Goal: Task Accomplishment & Management: Manage account settings

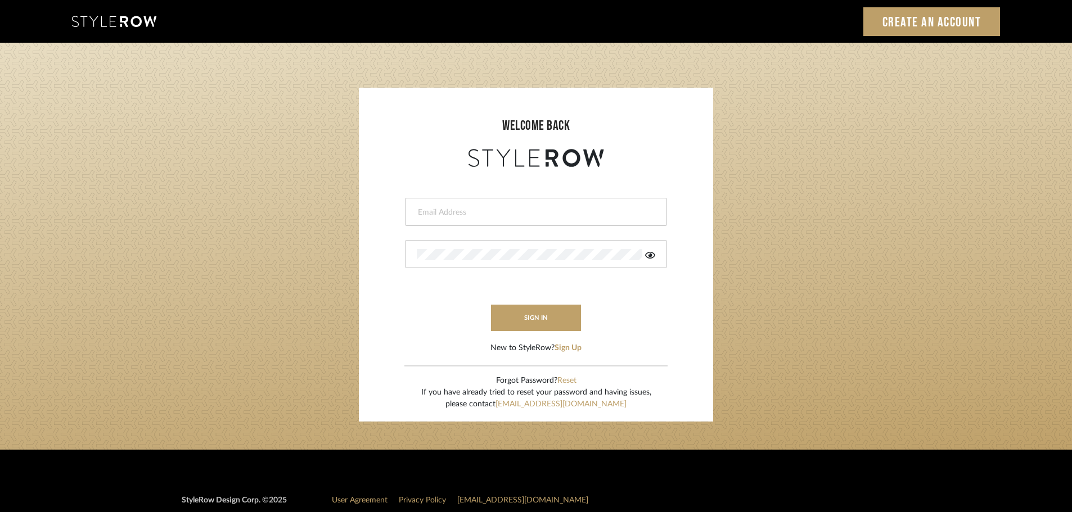
click at [565, 223] on div at bounding box center [536, 212] width 262 height 28
click at [549, 210] on input "email" at bounding box center [527, 212] width 220 height 11
type input "hector@khrystentaylor.com"
click at [531, 314] on button "sign in" at bounding box center [536, 318] width 90 height 26
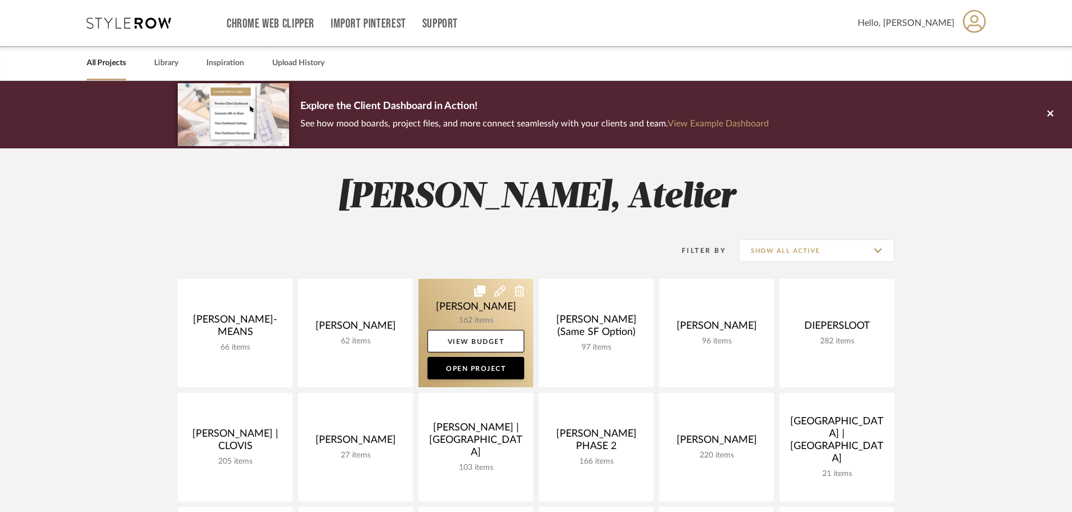
click at [458, 298] on link at bounding box center [475, 333] width 115 height 109
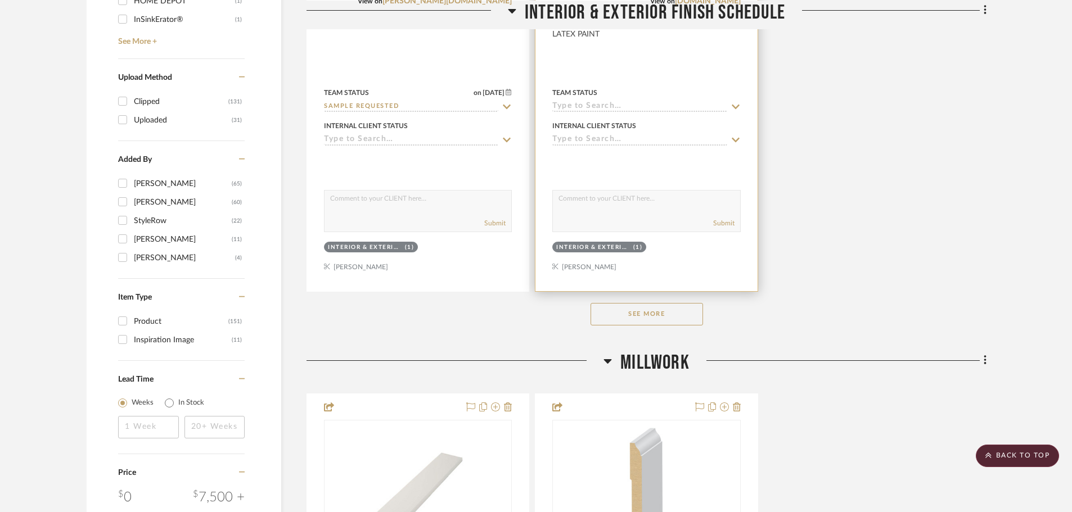
scroll to position [1575, 0]
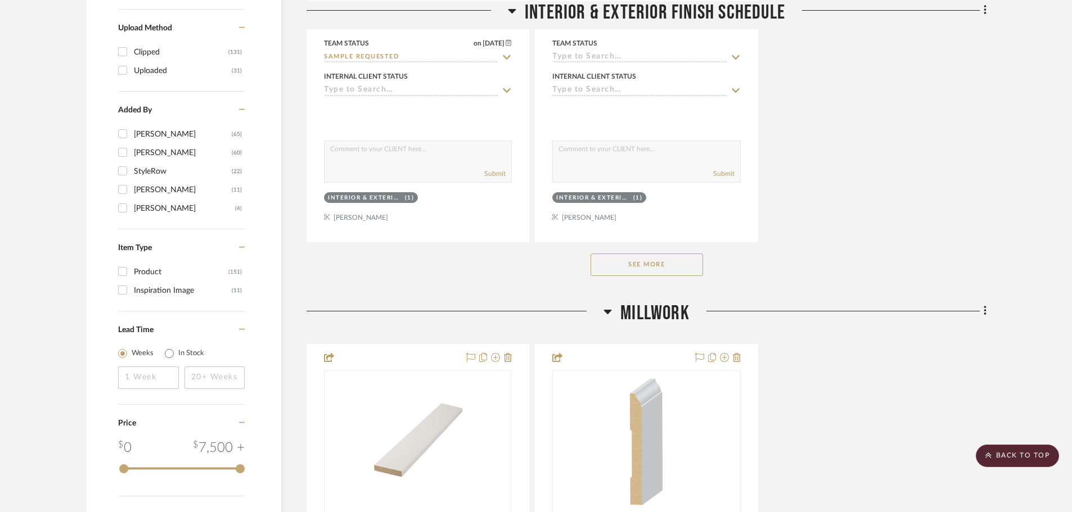
click at [655, 267] on button "See More" at bounding box center [647, 265] width 112 height 22
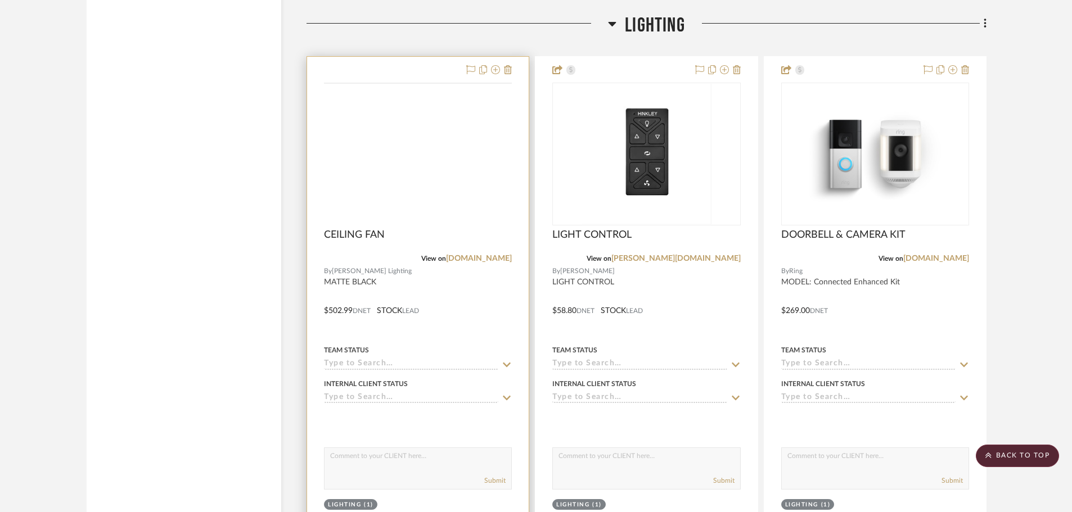
scroll to position [3937, 0]
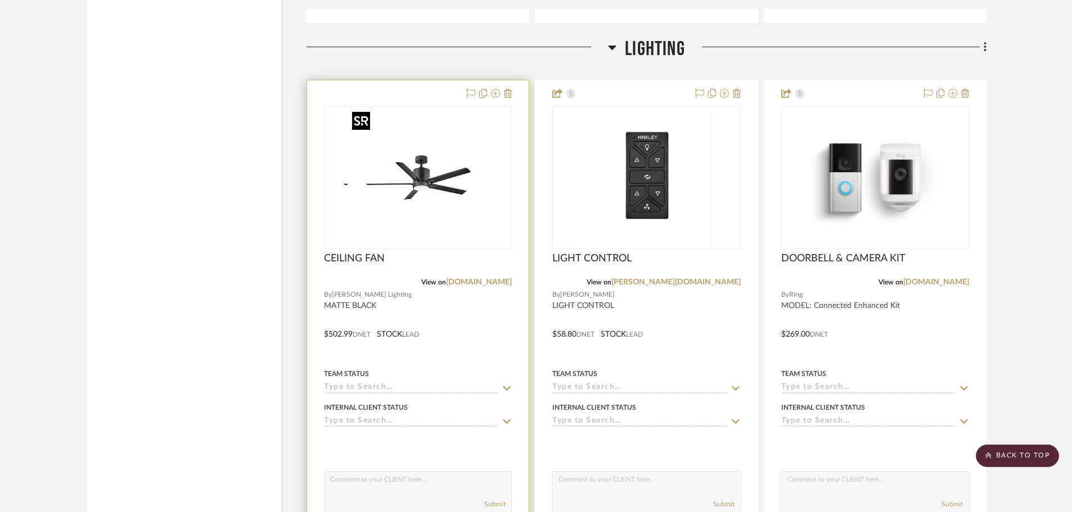
click at [435, 201] on div at bounding box center [418, 177] width 188 height 143
click at [470, 156] on img "0" at bounding box center [418, 177] width 141 height 141
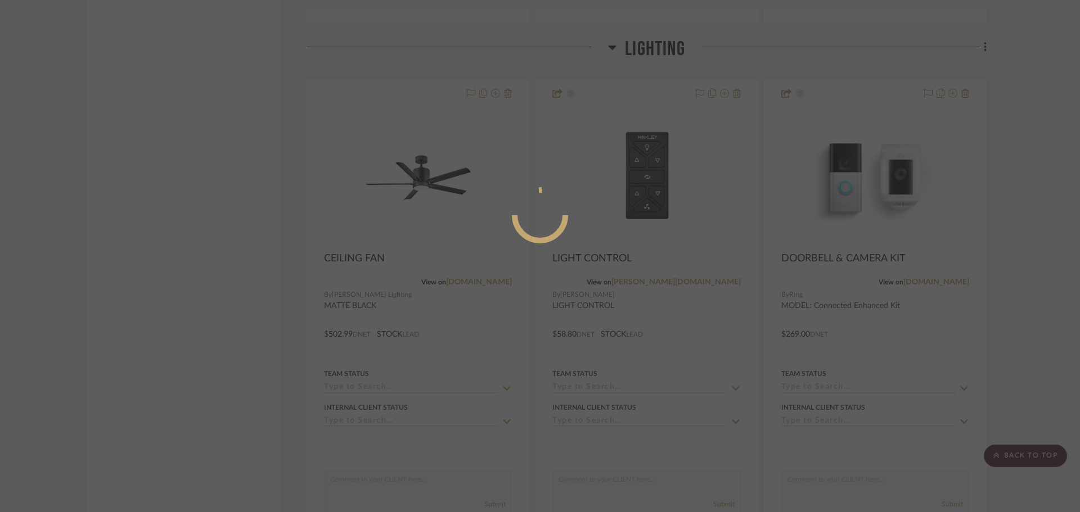
click at [544, 106] on mat-dialog-content at bounding box center [540, 261] width 169 height 484
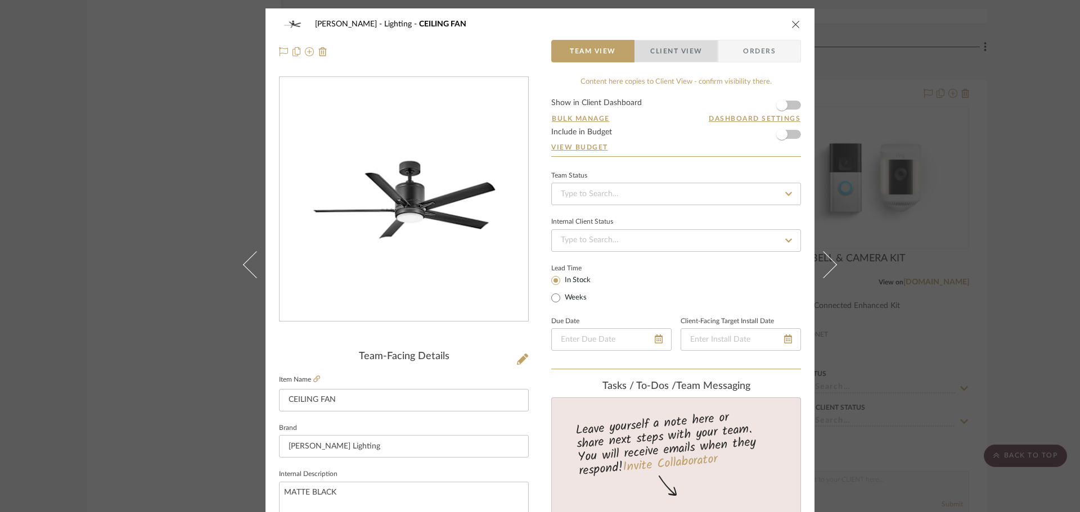
click at [688, 49] on span "Client View" at bounding box center [676, 51] width 52 height 22
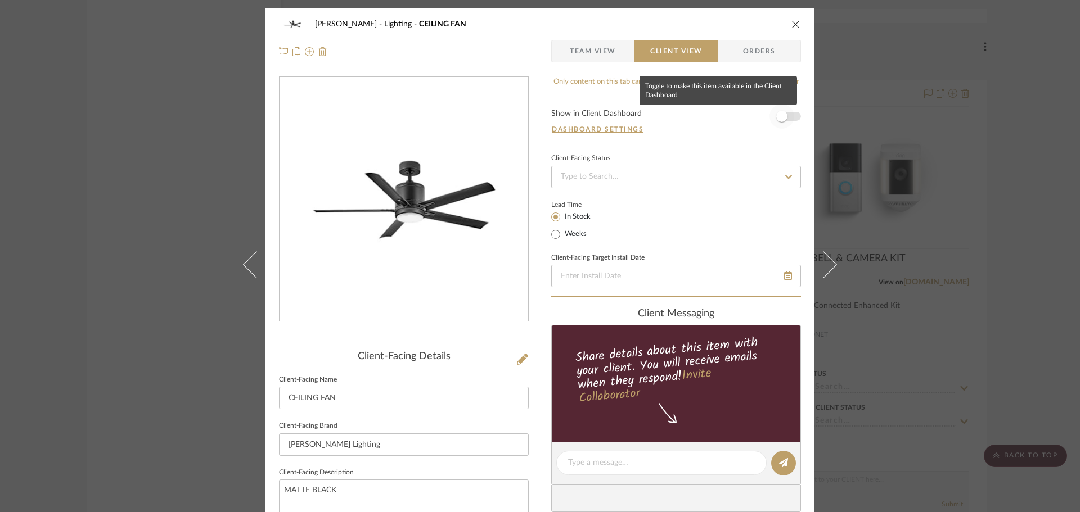
click at [780, 120] on span "button" at bounding box center [781, 116] width 11 height 11
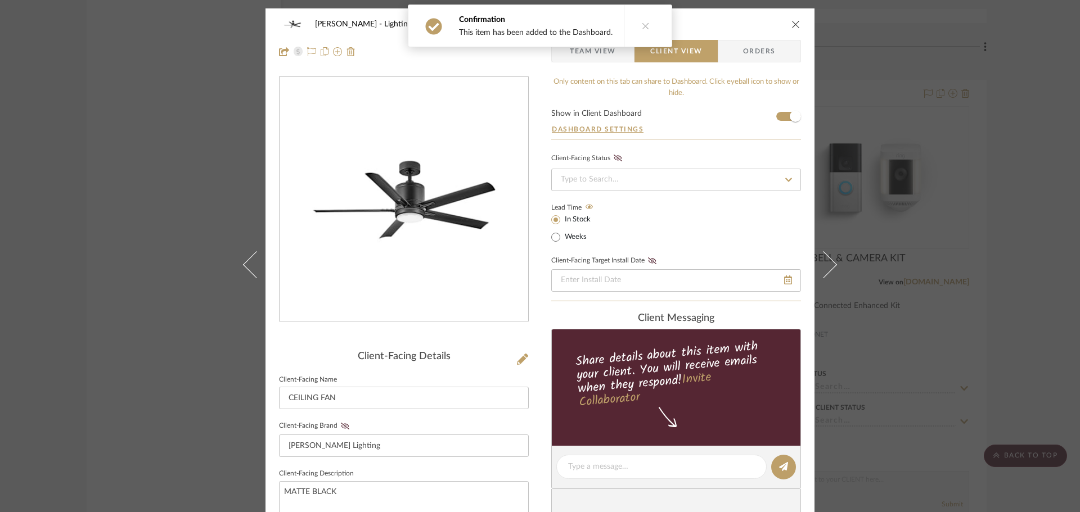
click at [791, 28] on icon "close" at bounding box center [795, 24] width 9 height 9
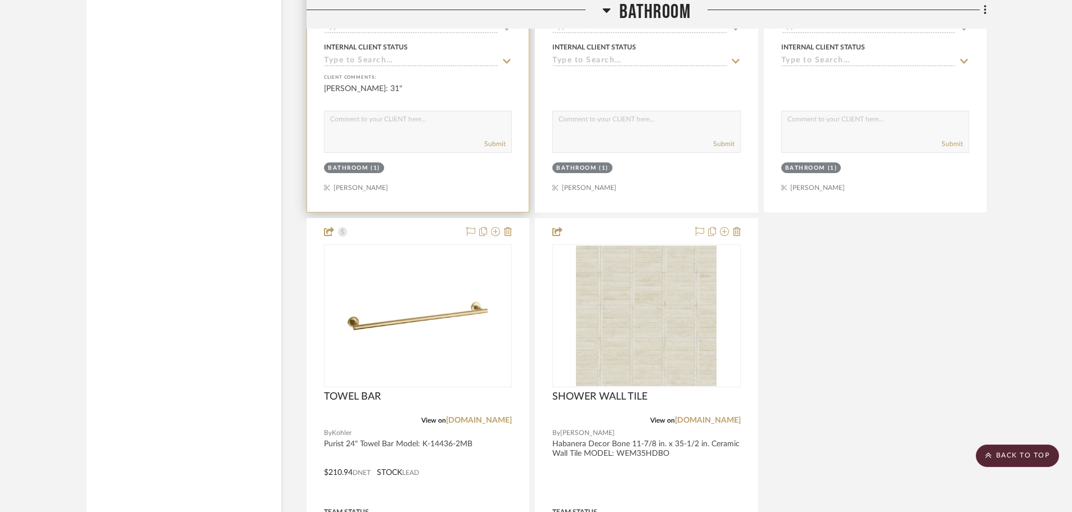
scroll to position [13048, 0]
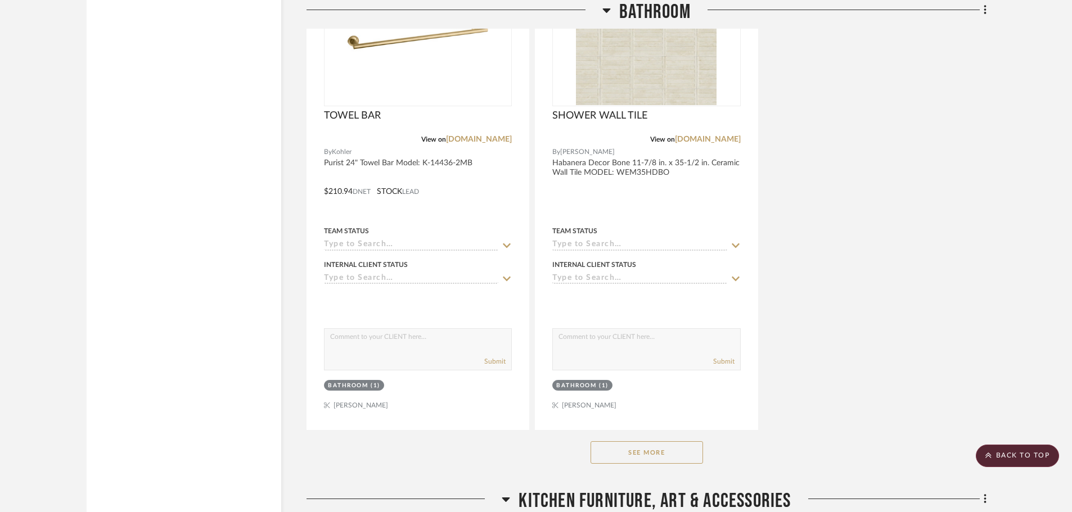
click at [610, 444] on button "See More" at bounding box center [647, 453] width 112 height 22
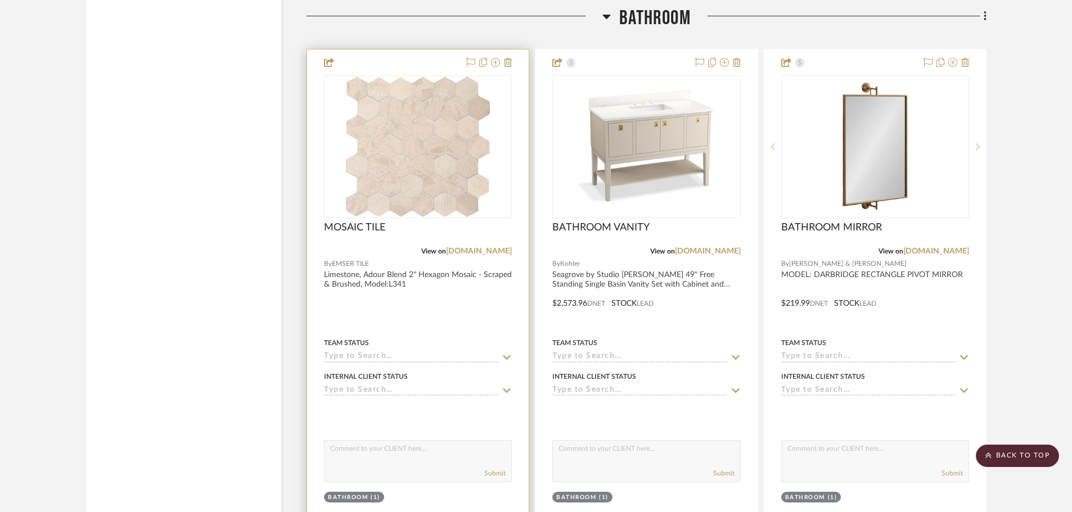
scroll to position [11923, 0]
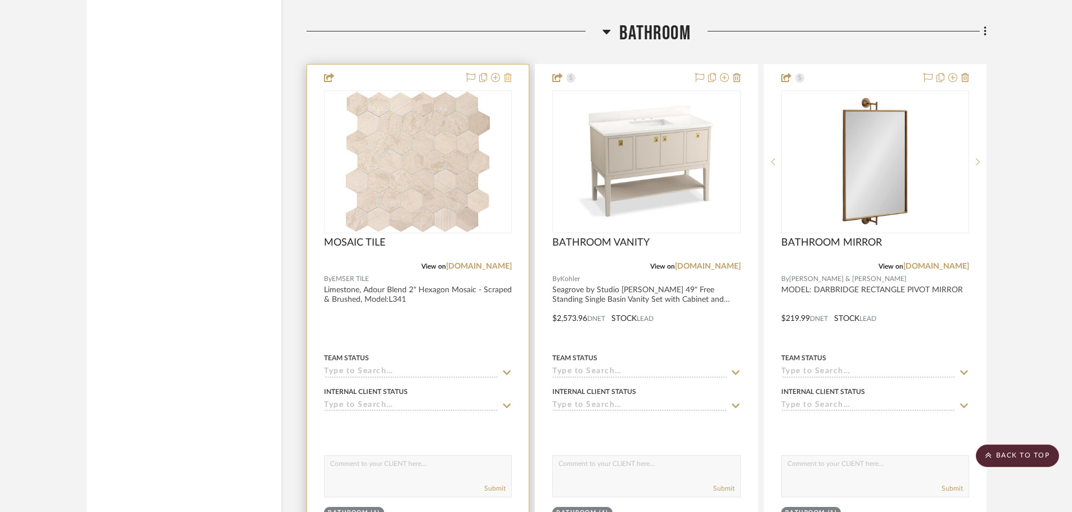
click at [510, 80] on icon at bounding box center [508, 77] width 8 height 9
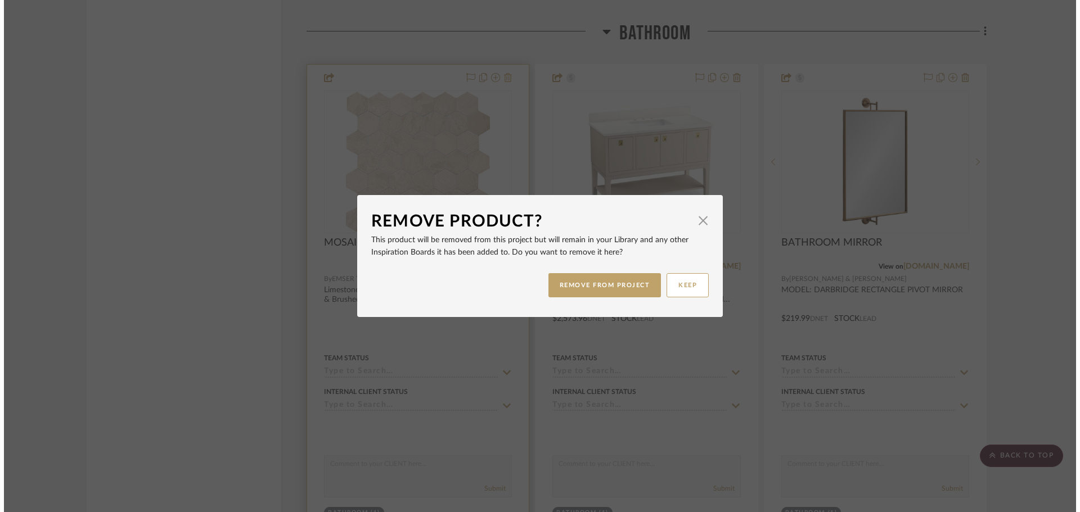
scroll to position [0, 0]
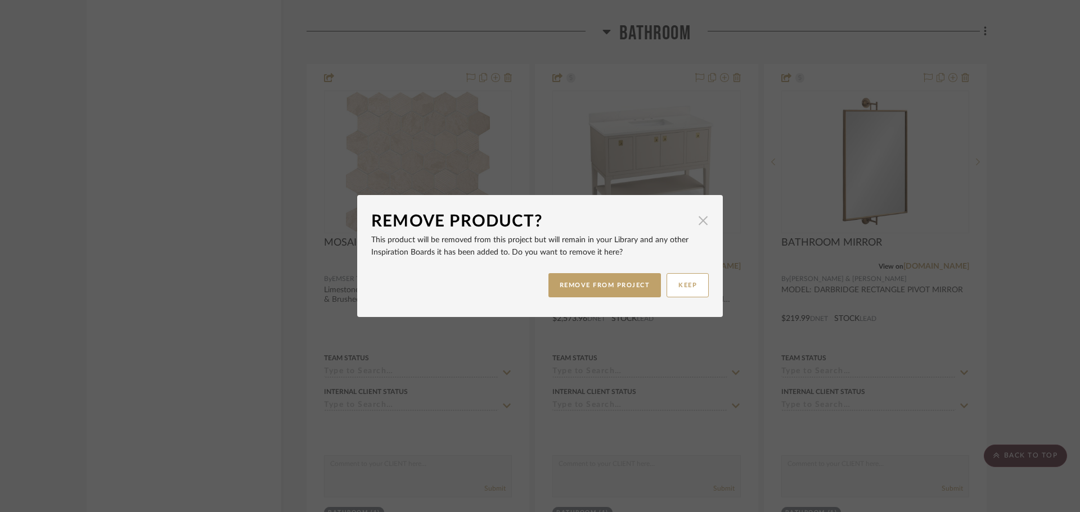
click at [692, 219] on span "button" at bounding box center [703, 220] width 22 height 22
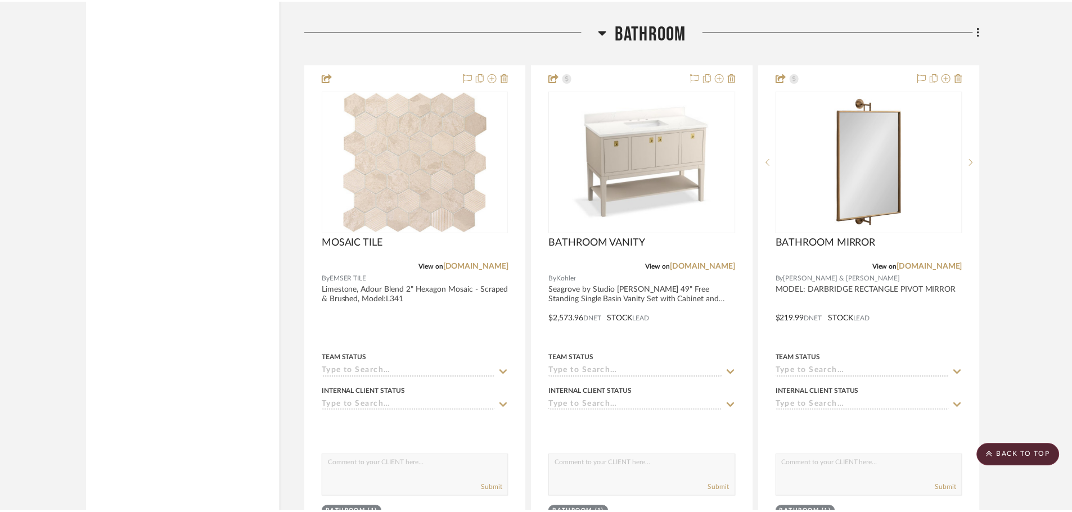
scroll to position [11923, 0]
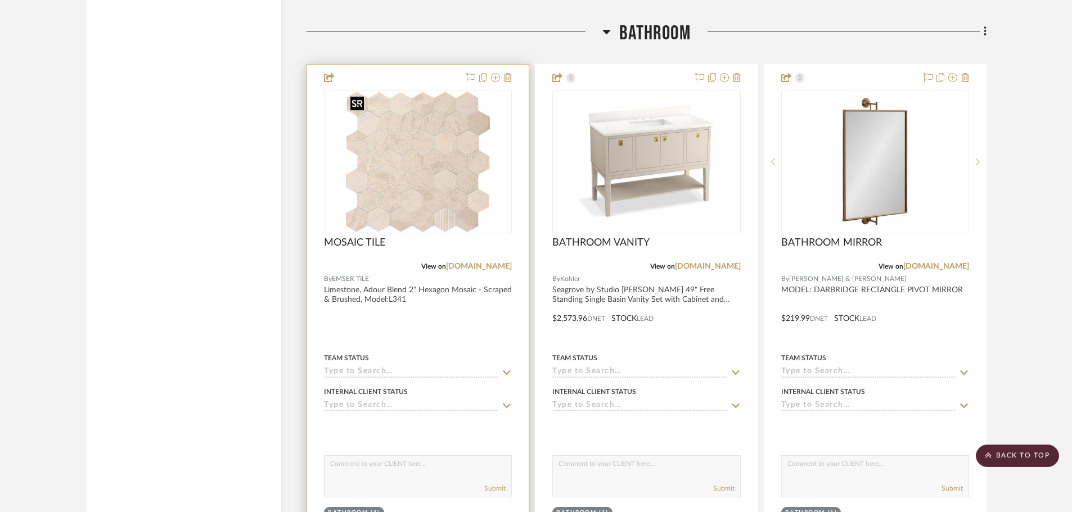
click at [454, 170] on img "0" at bounding box center [418, 162] width 144 height 141
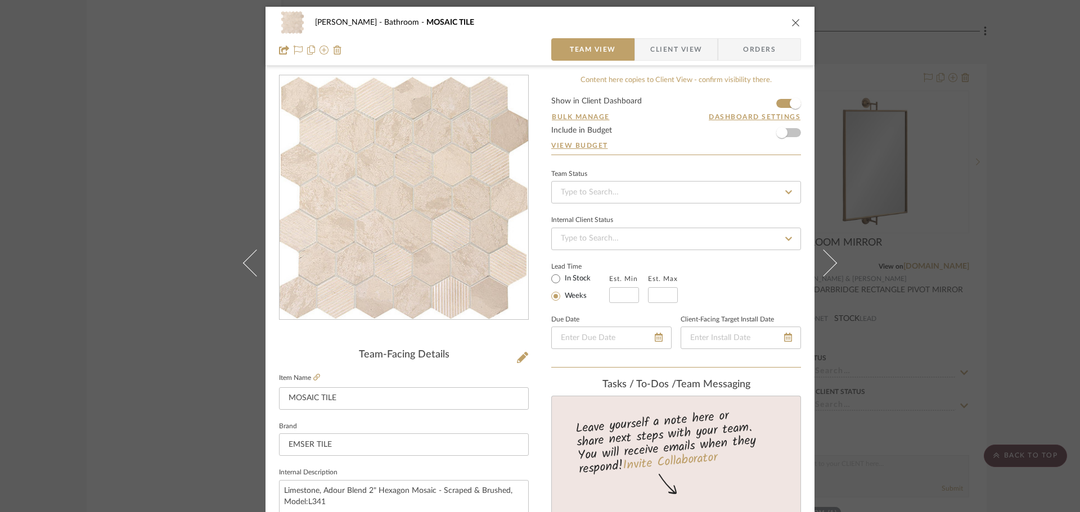
scroll to position [0, 0]
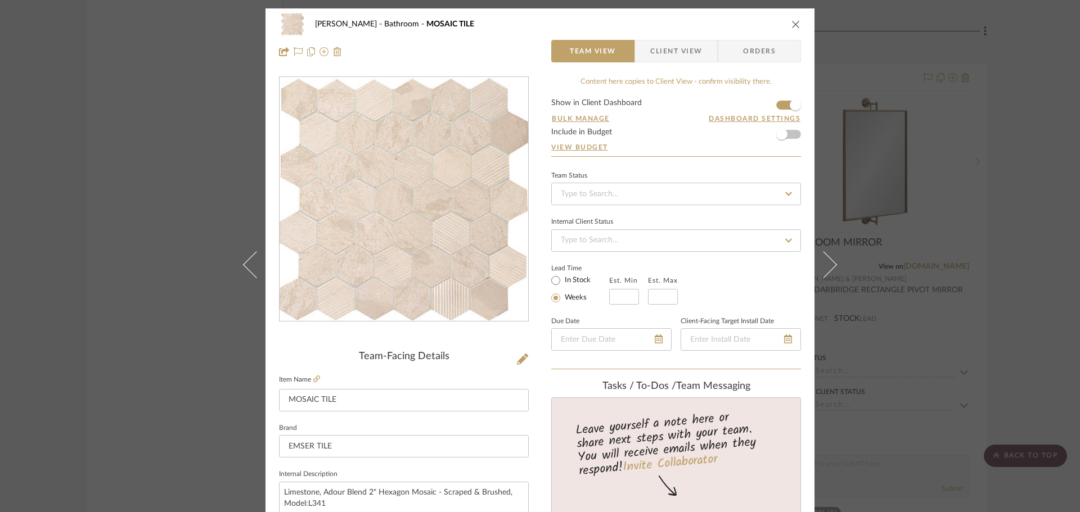
click at [789, 15] on div "[PERSON_NAME] Bathroom MOSAIC TILE" at bounding box center [540, 24] width 522 height 22
click at [680, 47] on span "Client View" at bounding box center [676, 51] width 52 height 22
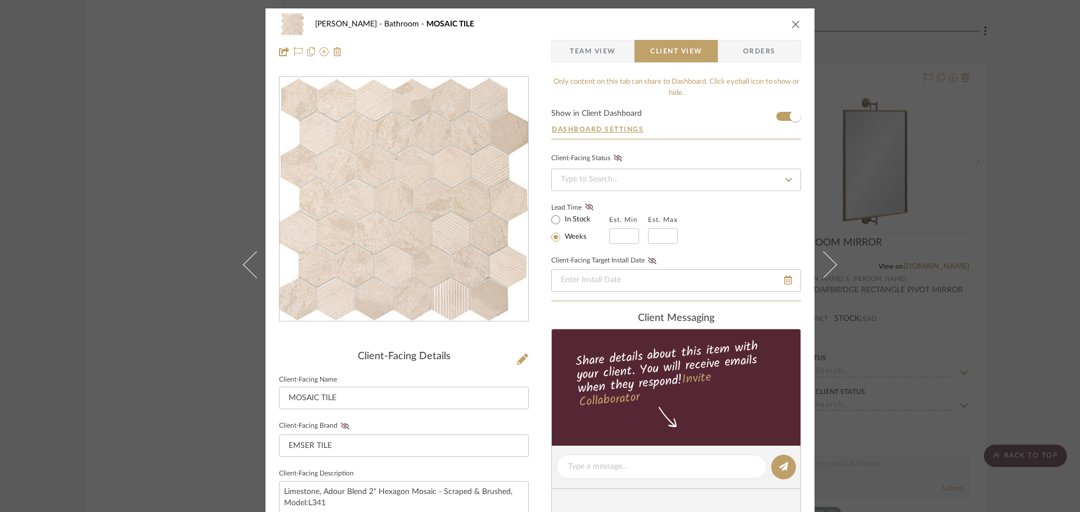
click at [795, 26] on icon "close" at bounding box center [795, 24] width 9 height 9
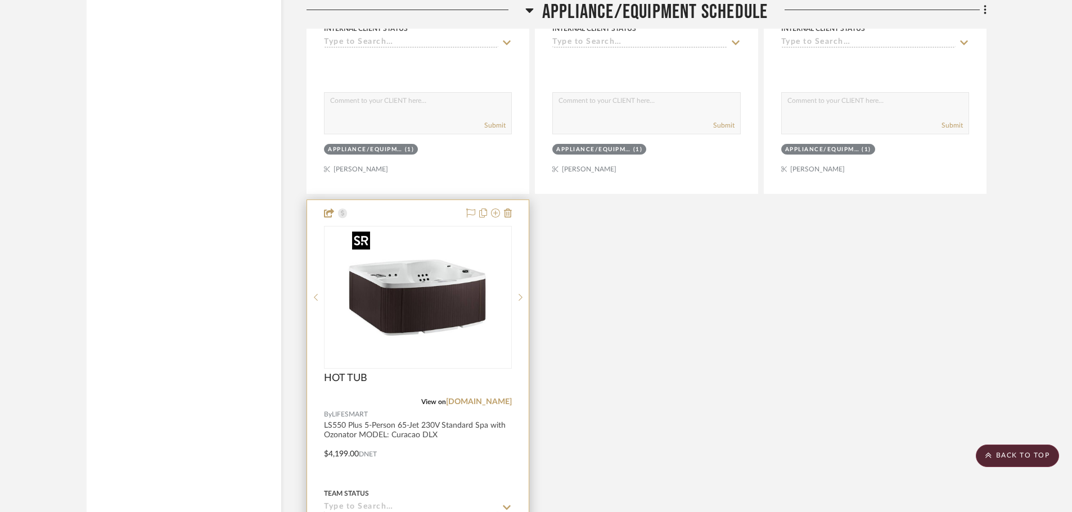
scroll to position [11192, 0]
click at [453, 276] on img "0" at bounding box center [418, 298] width 141 height 141
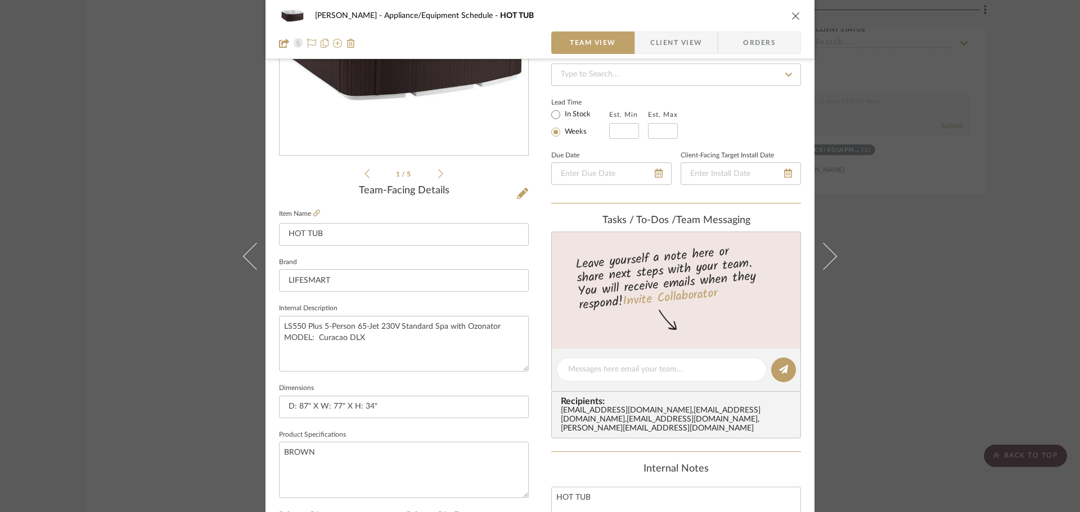
scroll to position [169, 0]
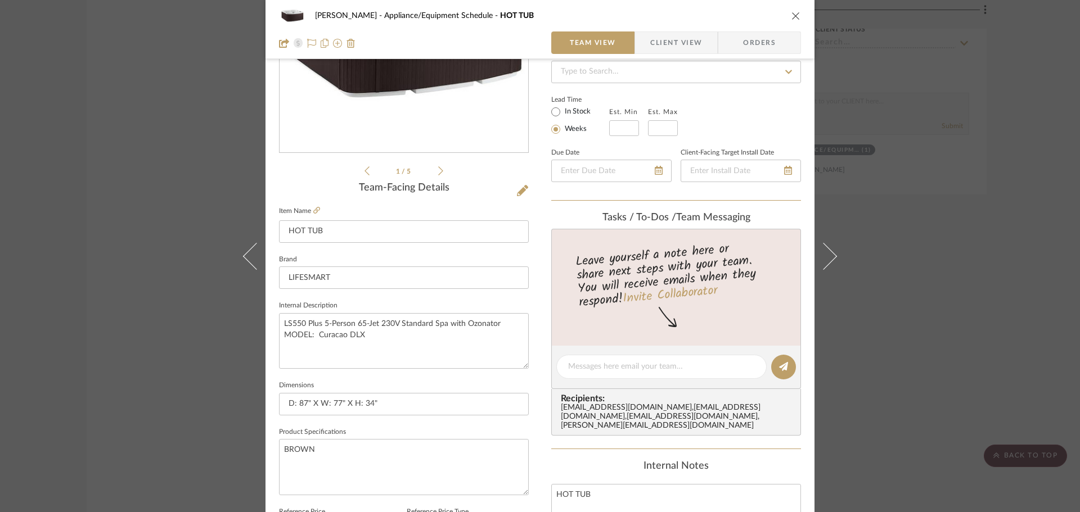
click at [791, 21] on div "[PERSON_NAME] Appliance/Equipment Schedule HOT TUB" at bounding box center [540, 15] width 522 height 22
click at [795, 17] on icon "close" at bounding box center [795, 15] width 9 height 9
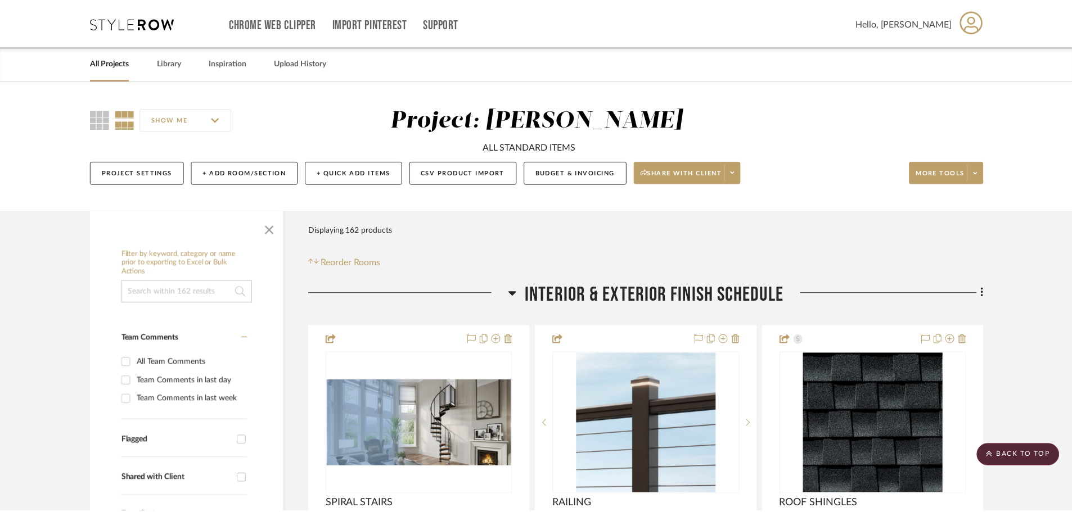
scroll to position [11192, 0]
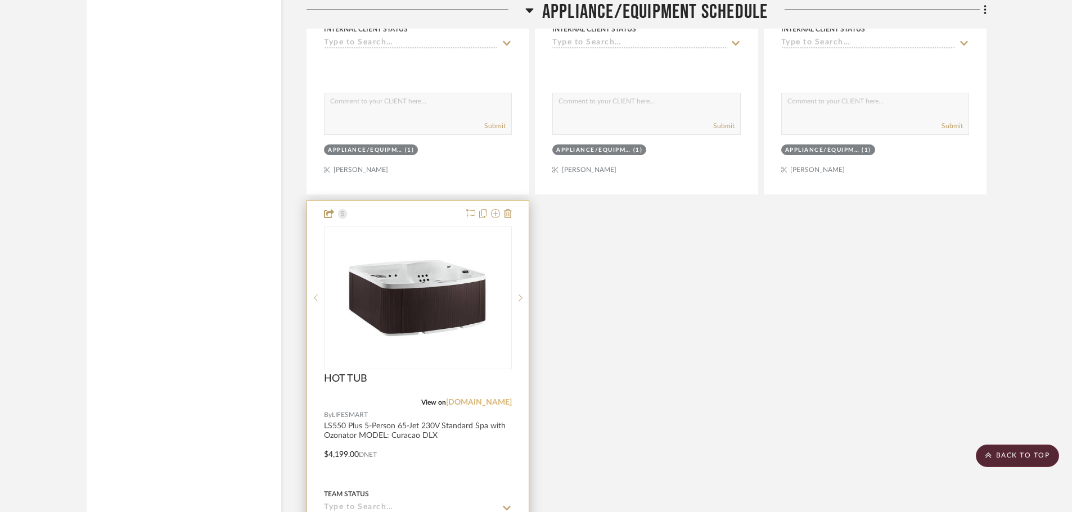
click at [470, 404] on link "[DOMAIN_NAME]" at bounding box center [479, 403] width 66 height 8
